Goal: Browse casually

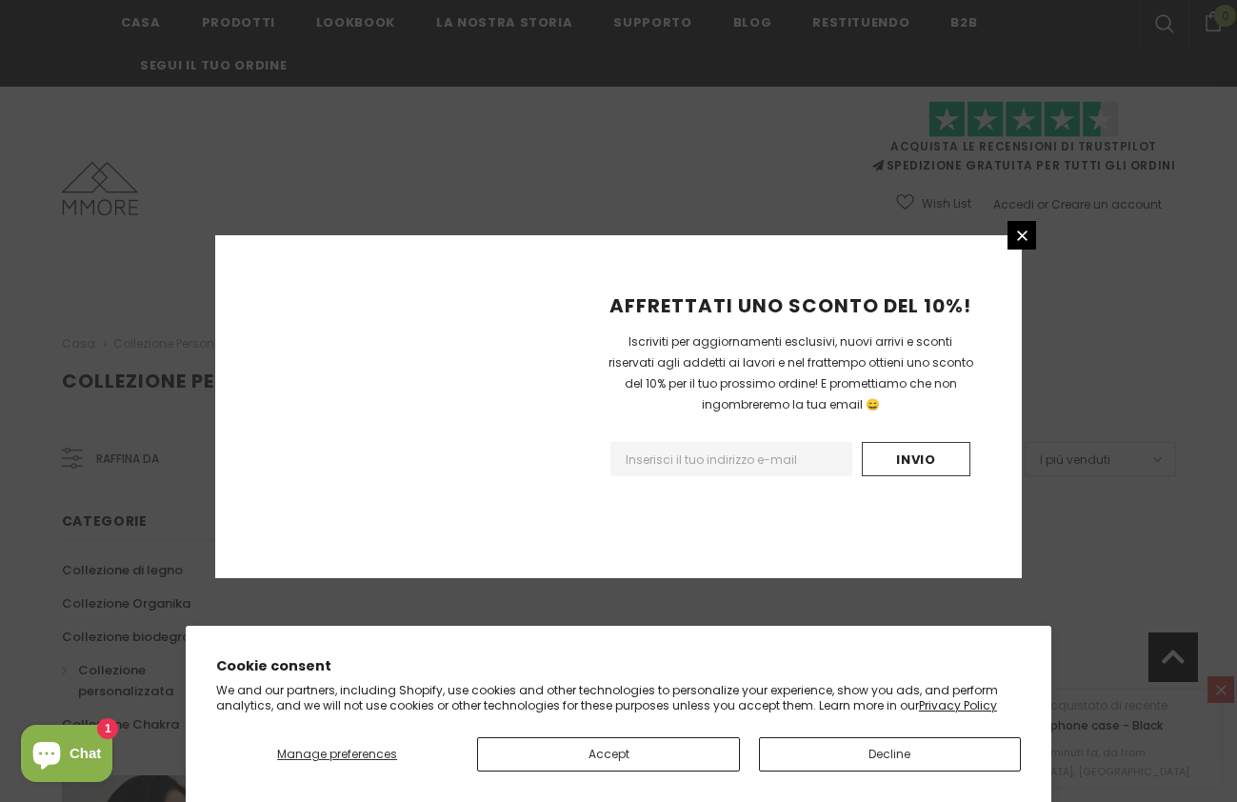
scroll to position [1189, 0]
